Goal: Information Seeking & Learning: Find specific page/section

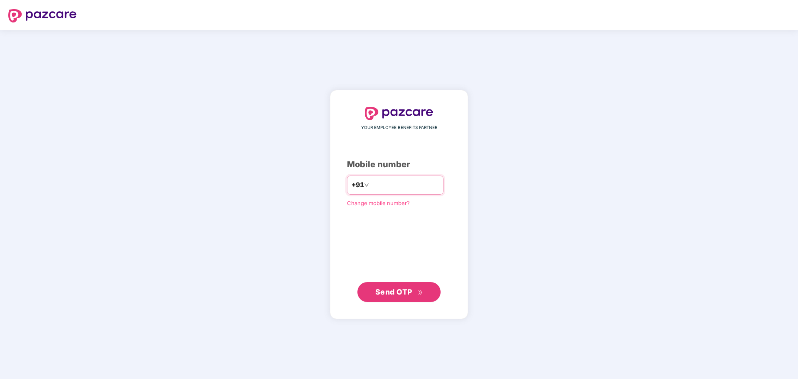
click at [407, 188] on input "number" at bounding box center [405, 185] width 68 height 13
type input "**********"
click at [407, 292] on span "Send OTP" at bounding box center [393, 291] width 37 height 9
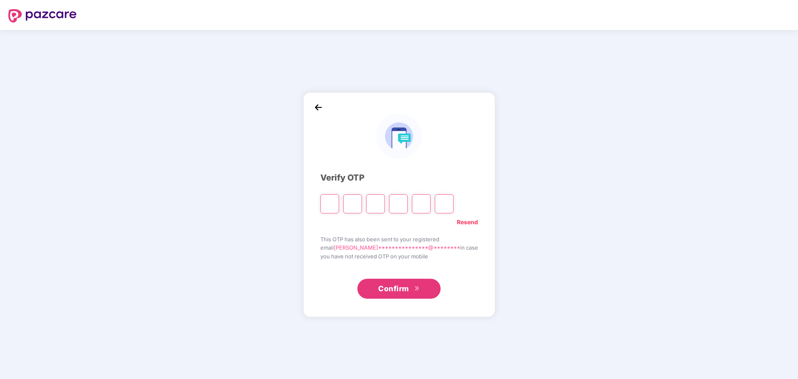
type input "*"
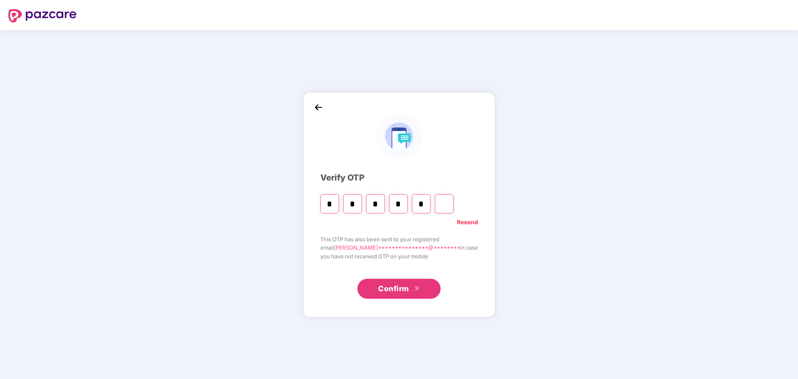
type input "*"
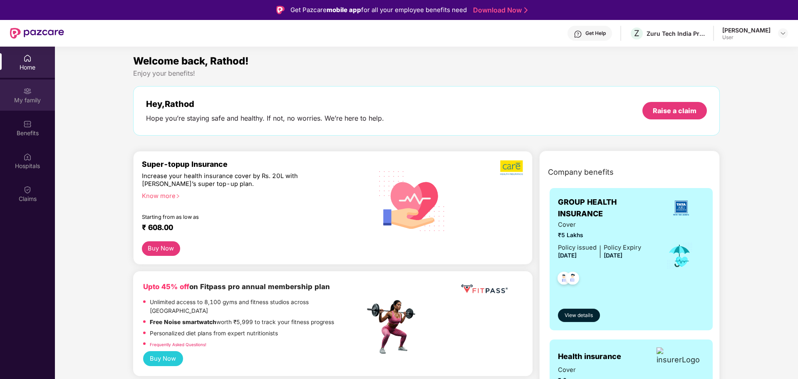
click at [16, 96] on div "My family" at bounding box center [27, 100] width 55 height 8
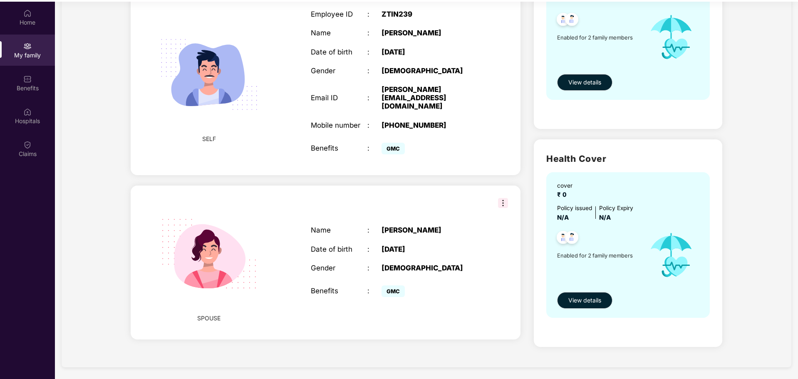
scroll to position [47, 0]
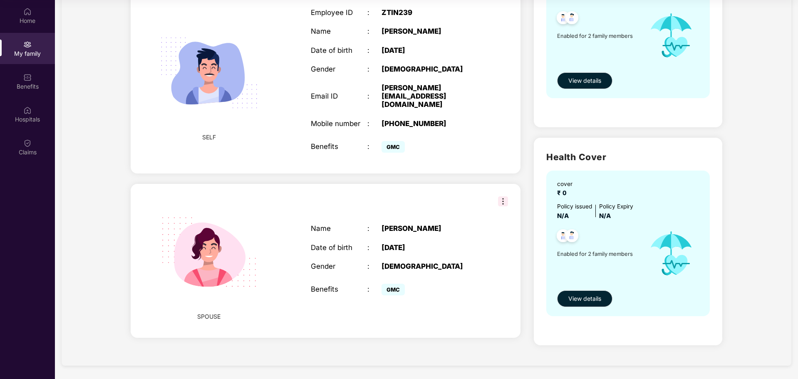
click at [505, 202] on img at bounding box center [503, 201] width 10 height 10
click at [262, 211] on img at bounding box center [209, 252] width 120 height 120
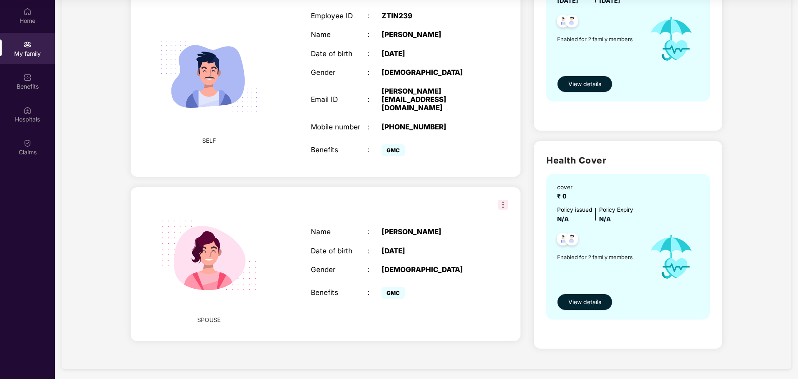
scroll to position [139, 0]
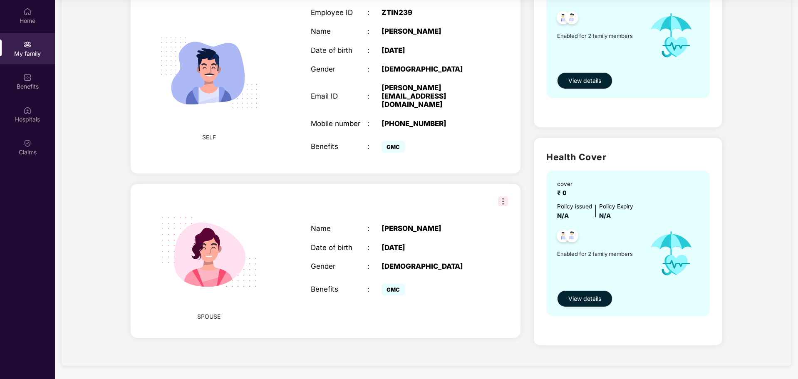
click at [594, 300] on span "View details" at bounding box center [584, 298] width 33 height 9
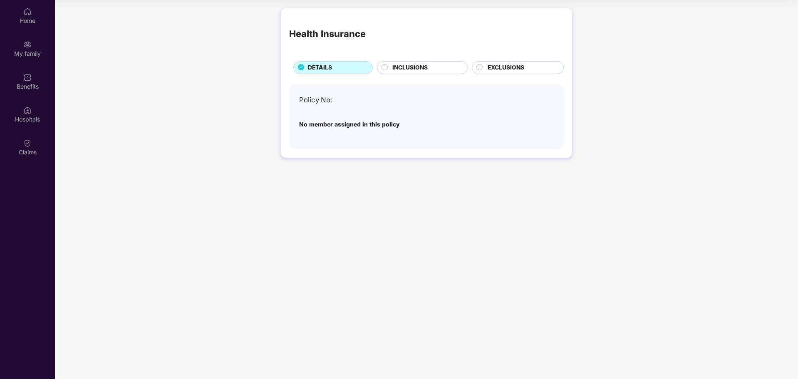
click at [413, 68] on span "INCLUSIONS" at bounding box center [409, 67] width 35 height 9
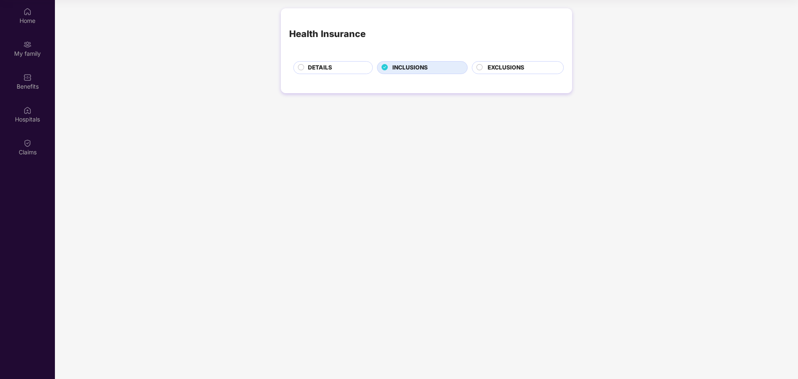
click at [497, 65] on span "EXCLUSIONS" at bounding box center [506, 67] width 37 height 9
click at [329, 67] on span "DETAILS" at bounding box center [320, 67] width 24 height 9
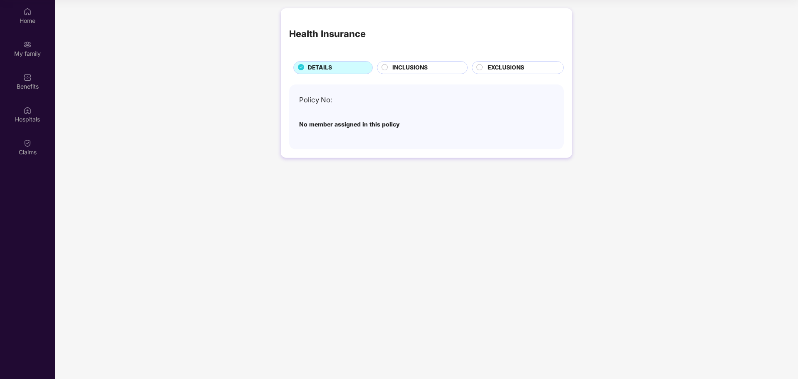
click at [335, 99] on div "Policy No:" at bounding box center [426, 99] width 255 height 11
click at [35, 55] on div "My family" at bounding box center [27, 54] width 55 height 8
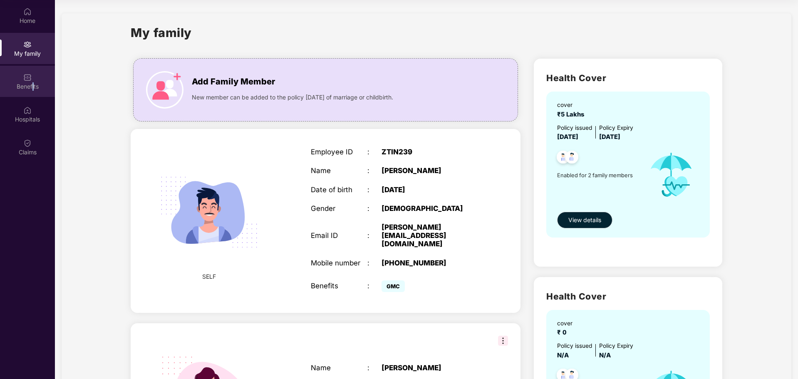
click at [33, 81] on div "Benefits" at bounding box center [27, 81] width 55 height 31
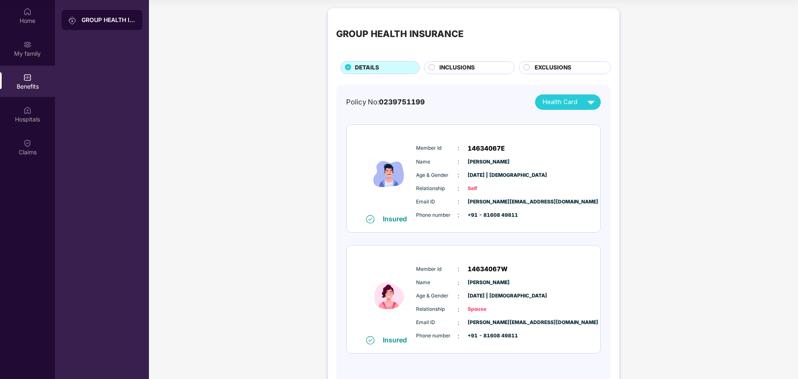
scroll to position [26, 0]
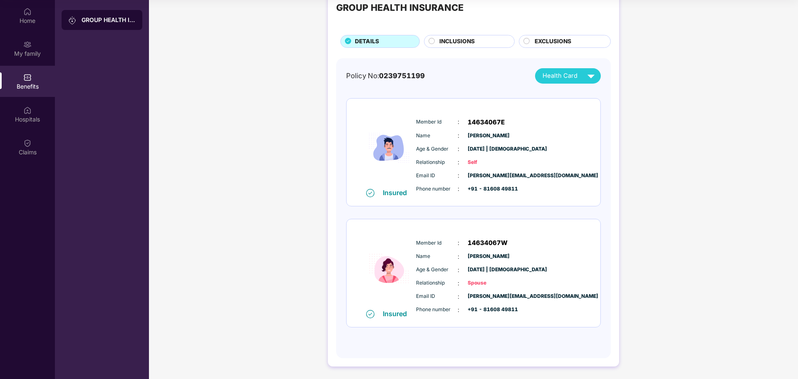
click at [489, 283] on span "Spouse" at bounding box center [489, 283] width 42 height 8
click at [404, 72] on span "0239751199" at bounding box center [402, 76] width 46 height 8
click at [462, 43] on span "INCLUSIONS" at bounding box center [456, 41] width 35 height 9
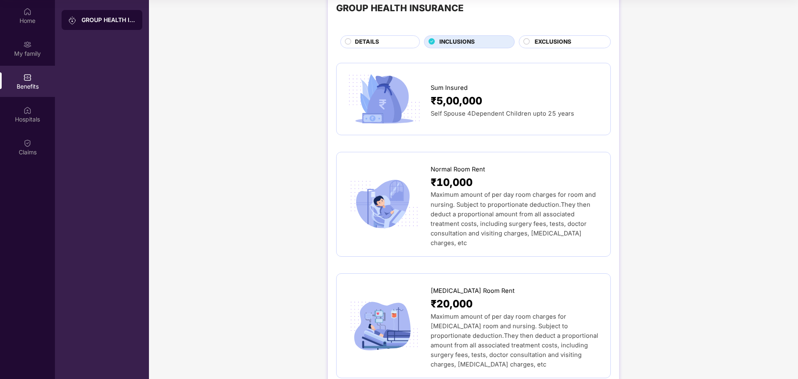
scroll to position [0, 0]
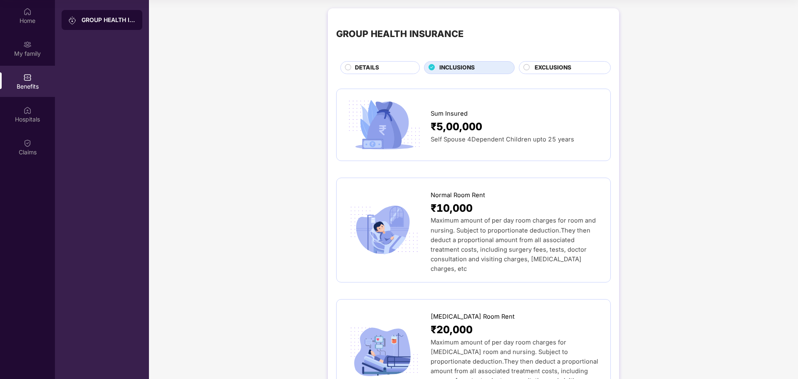
click at [549, 68] on span "EXCLUSIONS" at bounding box center [553, 67] width 37 height 9
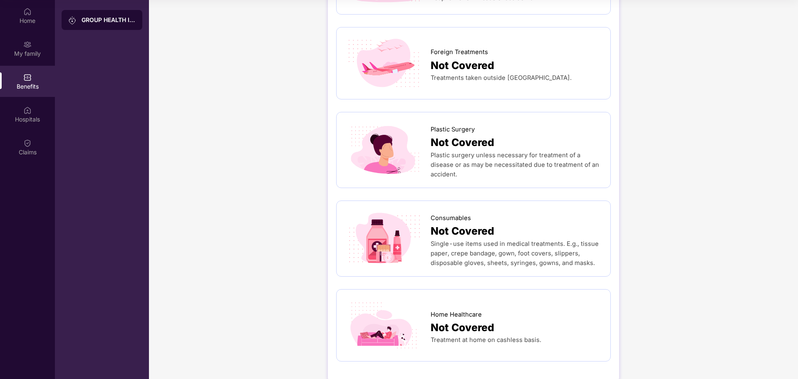
scroll to position [413, 0]
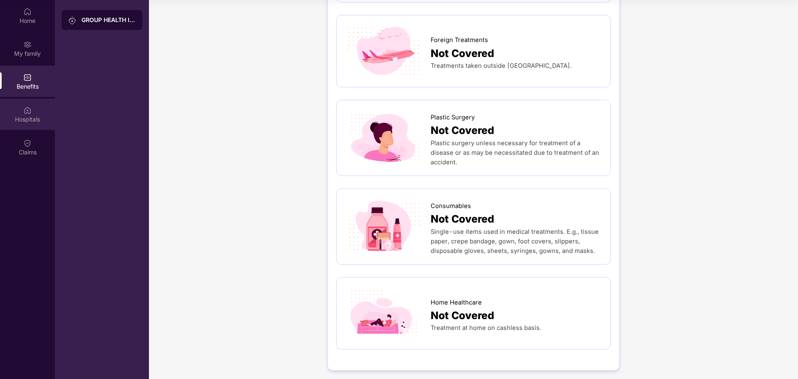
click at [25, 118] on div "Hospitals" at bounding box center [27, 119] width 55 height 8
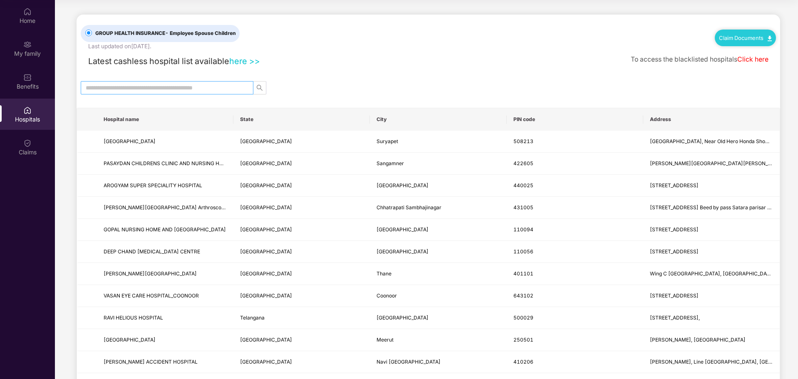
click at [178, 85] on input "text" at bounding box center [164, 87] width 156 height 9
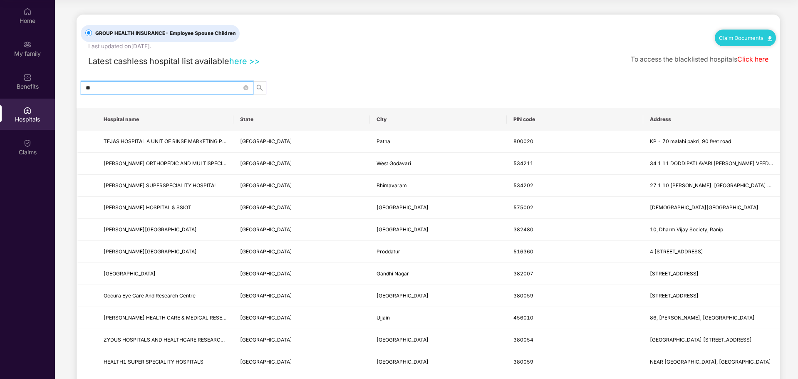
type input "*"
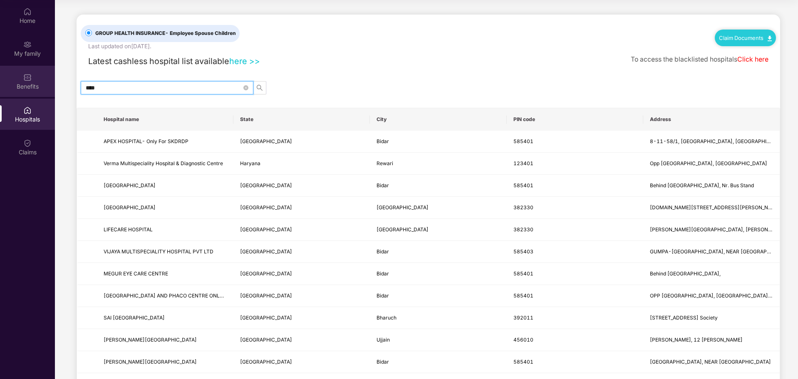
drag, startPoint x: 111, startPoint y: 90, endPoint x: 50, endPoint y: 89, distance: 60.8
click at [50, 89] on div "Home My family Benefits Hospitals Claims GROUP HEALTH INSURANCE - Employee Spou…" at bounding box center [399, 189] width 798 height 379
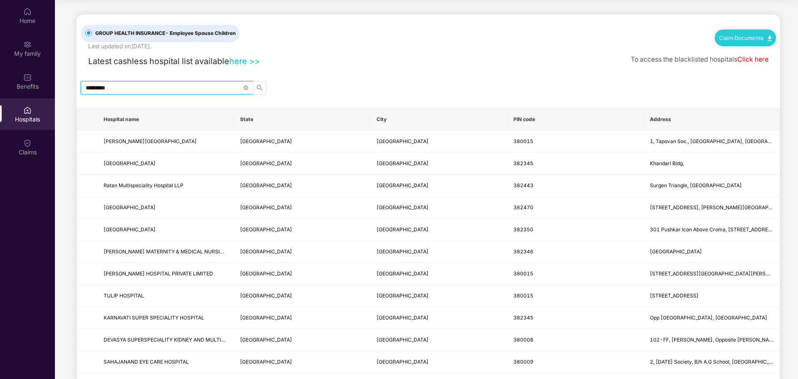
click at [256, 87] on icon "search" at bounding box center [259, 87] width 7 height 7
drag, startPoint x: 91, startPoint y: 92, endPoint x: 64, endPoint y: 94, distance: 27.6
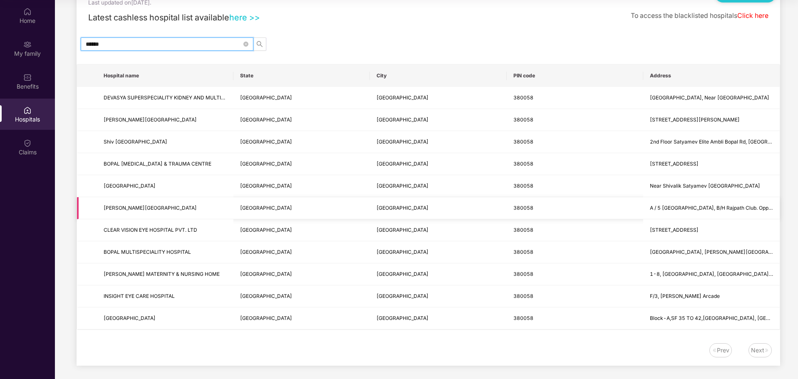
scroll to position [47, 0]
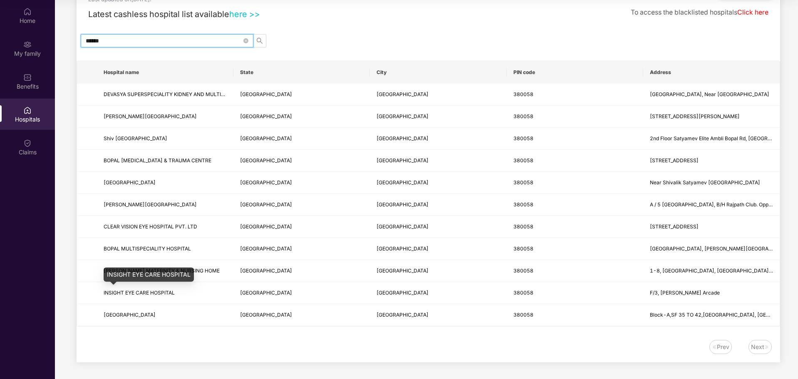
type input "******"
click at [130, 275] on div "INSIGHT EYE CARE HOSPITAL" at bounding box center [149, 275] width 90 height 14
